Goal: Task Accomplishment & Management: Use online tool/utility

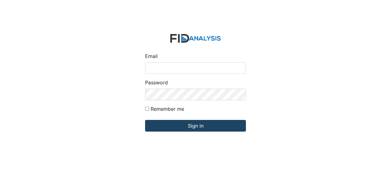
type input "Jbryant@lifeincorporated.com"
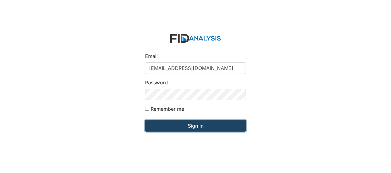
click at [177, 124] on input "Sign in" at bounding box center [195, 126] width 101 height 12
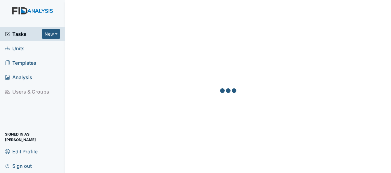
click at [17, 50] on span "Units" at bounding box center [15, 49] width 20 height 10
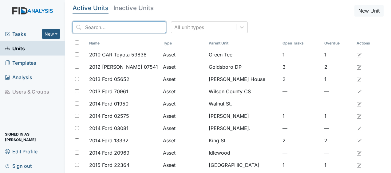
click at [115, 30] on input "search" at bounding box center [119, 28] width 93 height 12
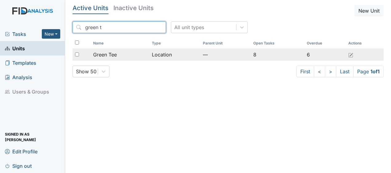
type input "green t"
click at [113, 55] on span "Green Tee" at bounding box center [105, 54] width 24 height 7
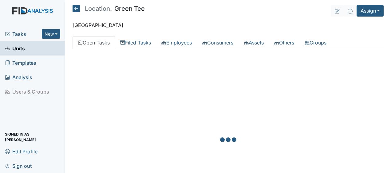
click at [247, 90] on div at bounding box center [228, 140] width 311 height 173
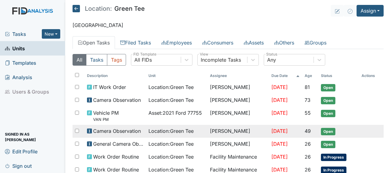
click at [133, 130] on span "Camera Observation" at bounding box center [117, 131] width 48 height 7
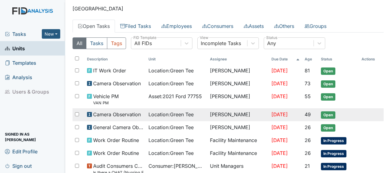
scroll to position [19, 0]
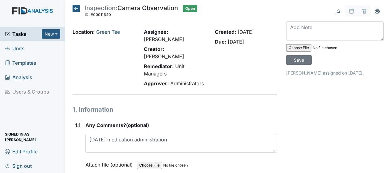
click at [78, 9] on icon at bounding box center [76, 8] width 7 height 7
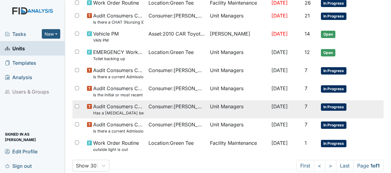
scroll to position [167, 0]
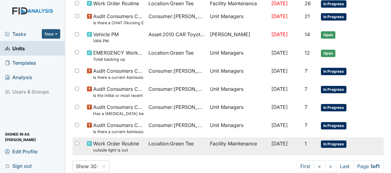
click at [129, 142] on span "Work Order Routine outside light is out" at bounding box center [116, 146] width 46 height 13
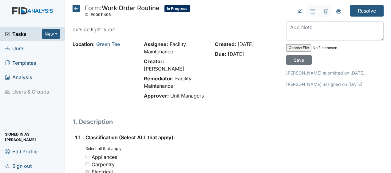
click at [77, 11] on icon at bounding box center [76, 8] width 7 height 7
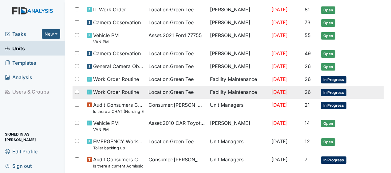
scroll to position [77, 0]
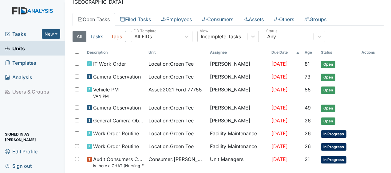
scroll to position [0, 0]
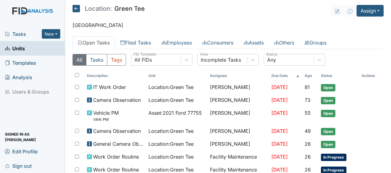
click at [77, 7] on icon at bounding box center [76, 8] width 7 height 7
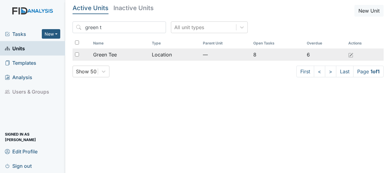
click at [101, 54] on span "Green Tee" at bounding box center [105, 54] width 24 height 7
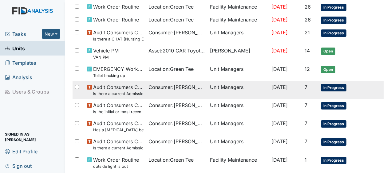
scroll to position [179, 0]
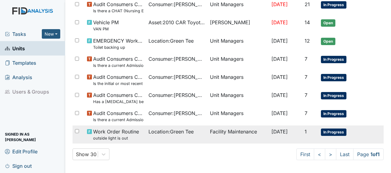
click at [186, 130] on span "Location : Green Tee" at bounding box center [171, 131] width 45 height 7
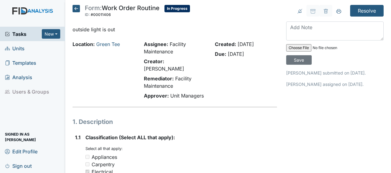
click at [78, 9] on icon at bounding box center [76, 8] width 7 height 7
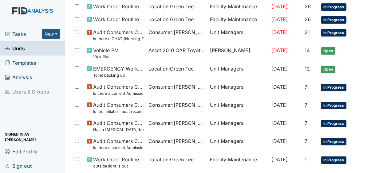
scroll to position [151, 0]
